Goal: Entertainment & Leisure: Consume media (video, audio)

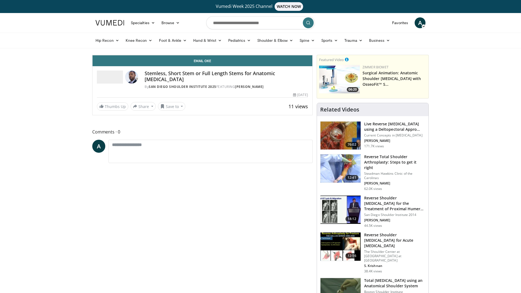
click at [114, 55] on div "0%" at bounding box center [123, 49] width 19 height 11
drag, startPoint x: 38, startPoint y: 281, endPoint x: 16, endPoint y: 280, distance: 22.0
click at [93, 44] on div "Loaded : 20.82% 0:14 0:14" at bounding box center [203, 41] width 220 height 5
drag, startPoint x: 16, startPoint y: 280, endPoint x: 8, endPoint y: 280, distance: 8.2
click at [93, 44] on div "Loaded : 20.82% 0:07 0:07" at bounding box center [203, 41] width 220 height 5
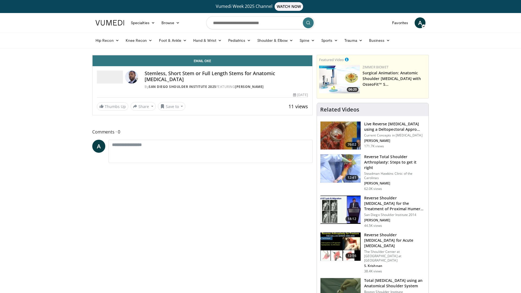
drag, startPoint x: 7, startPoint y: 281, endPoint x: 0, endPoint y: 281, distance: 7.1
click at [93, 44] on div "Loaded : 4.21% 0:00 0:00" at bounding box center [203, 43] width 220 height 2
click at [93, 55] on span "Video Player" at bounding box center [98, 49] width 11 height 11
click at [210, 63] on icon "Video Player" at bounding box center [202, 54] width 15 height 15
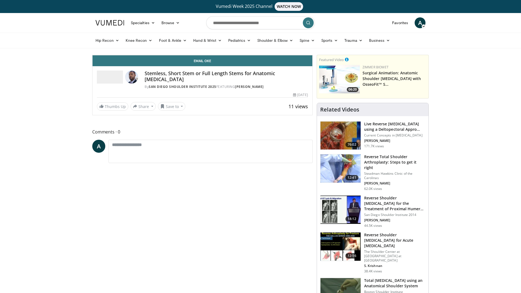
click at [93, 55] on span "Video Player" at bounding box center [98, 49] width 11 height 11
